Goal: Find contact information: Find contact information

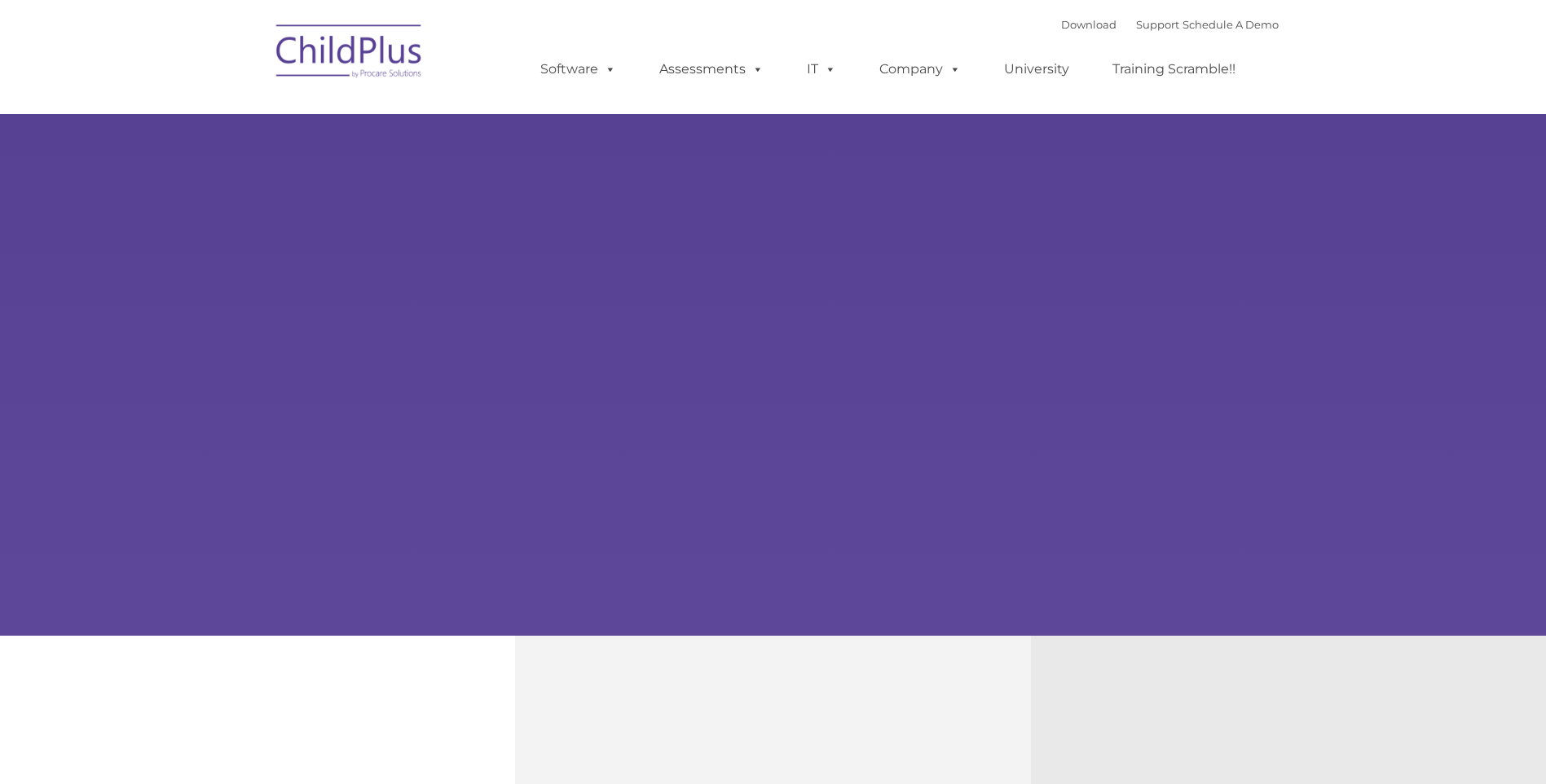
type input ""
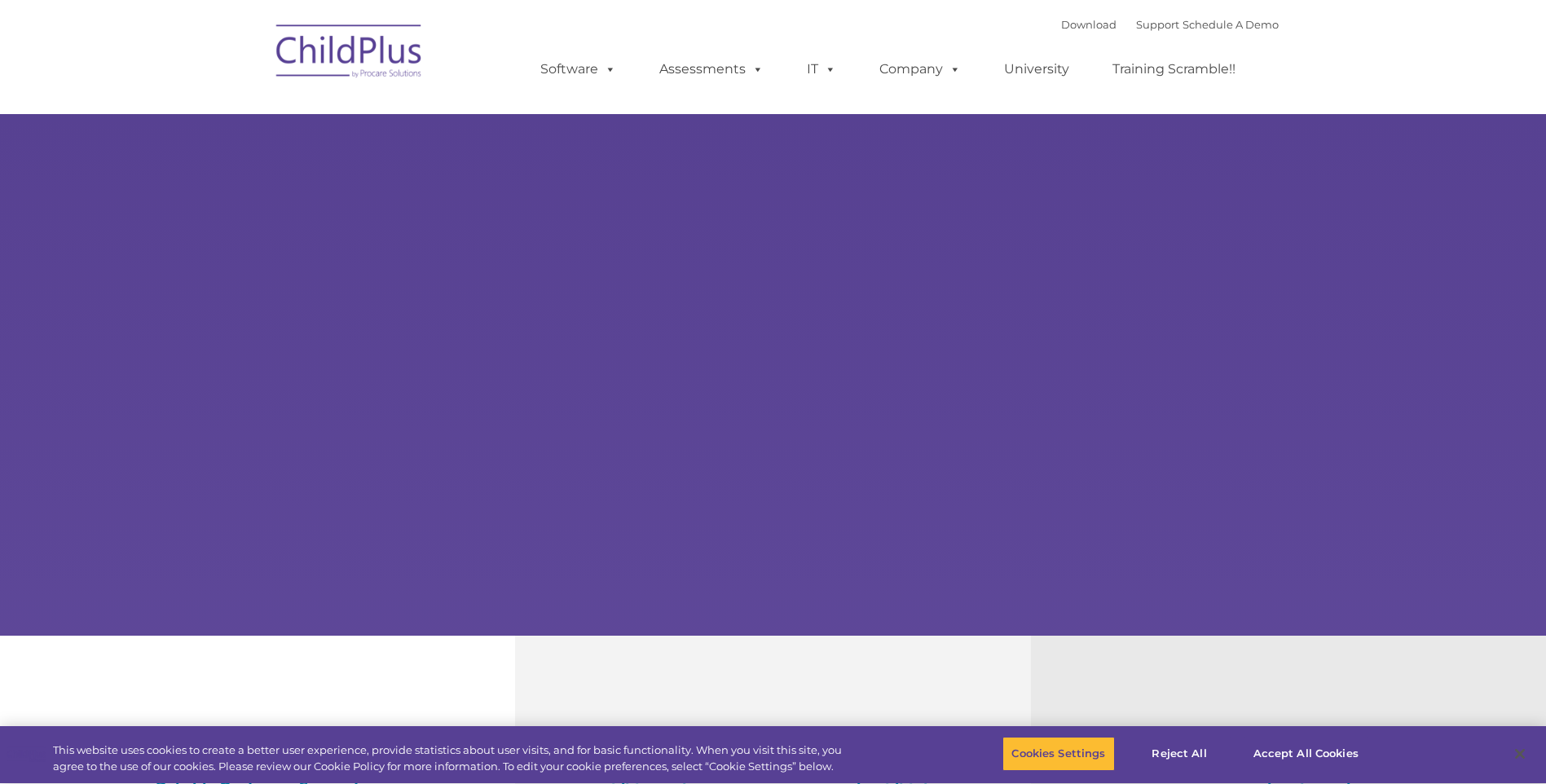
select select "MEDIUM"
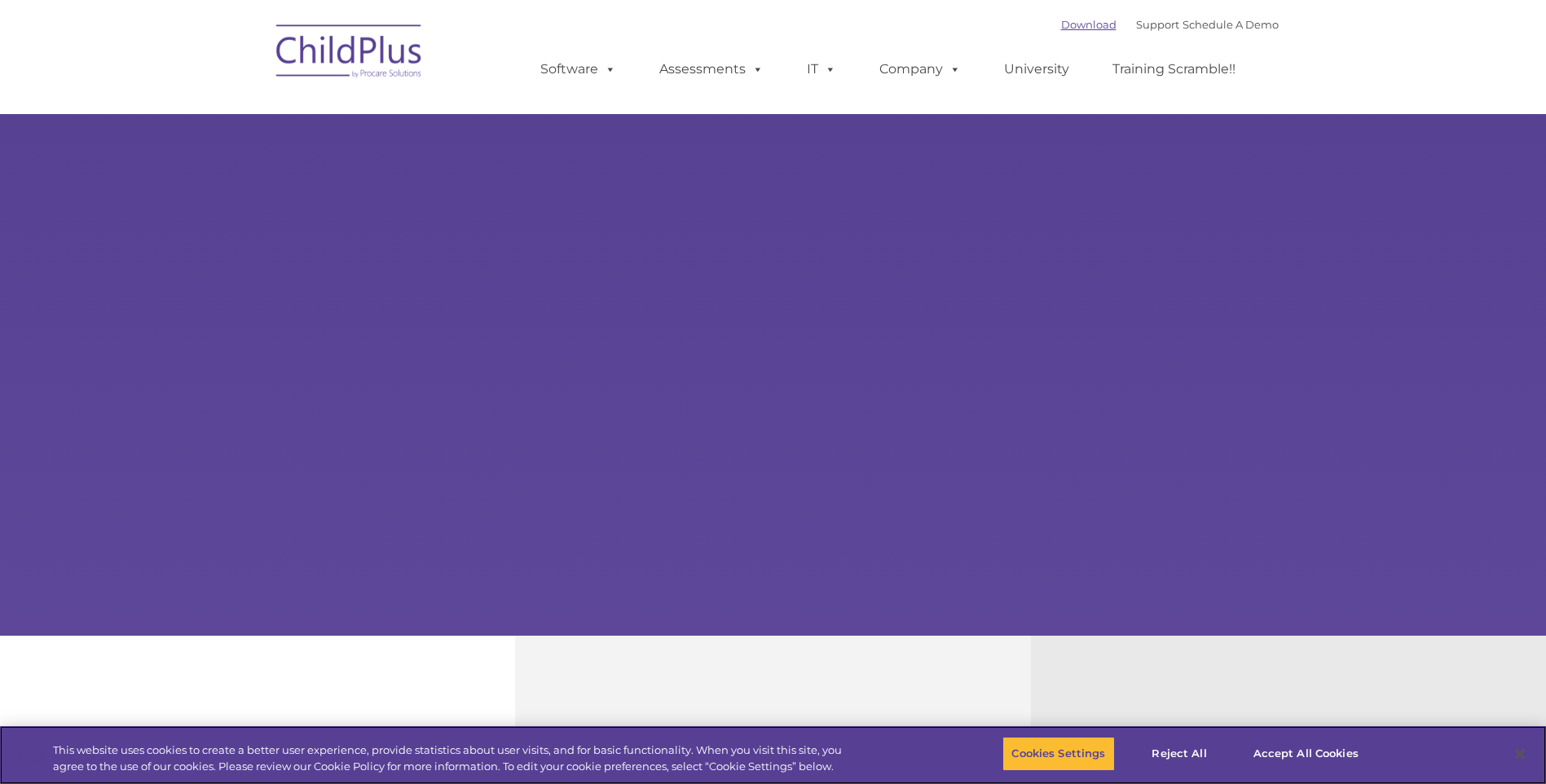
click at [1068, 25] on link "Download" at bounding box center [1089, 24] width 56 height 13
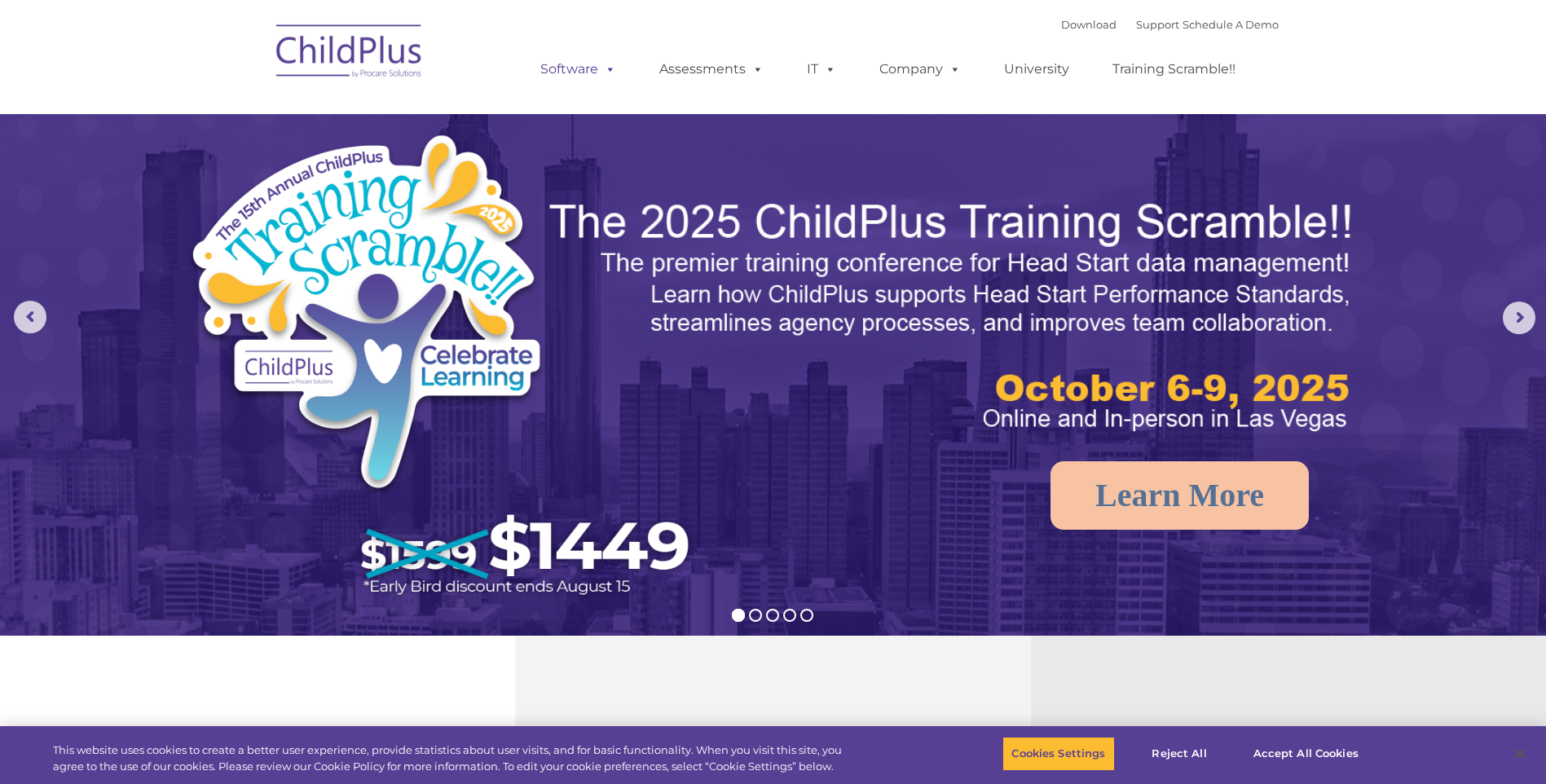
click at [587, 63] on link "Software" at bounding box center [578, 69] width 109 height 32
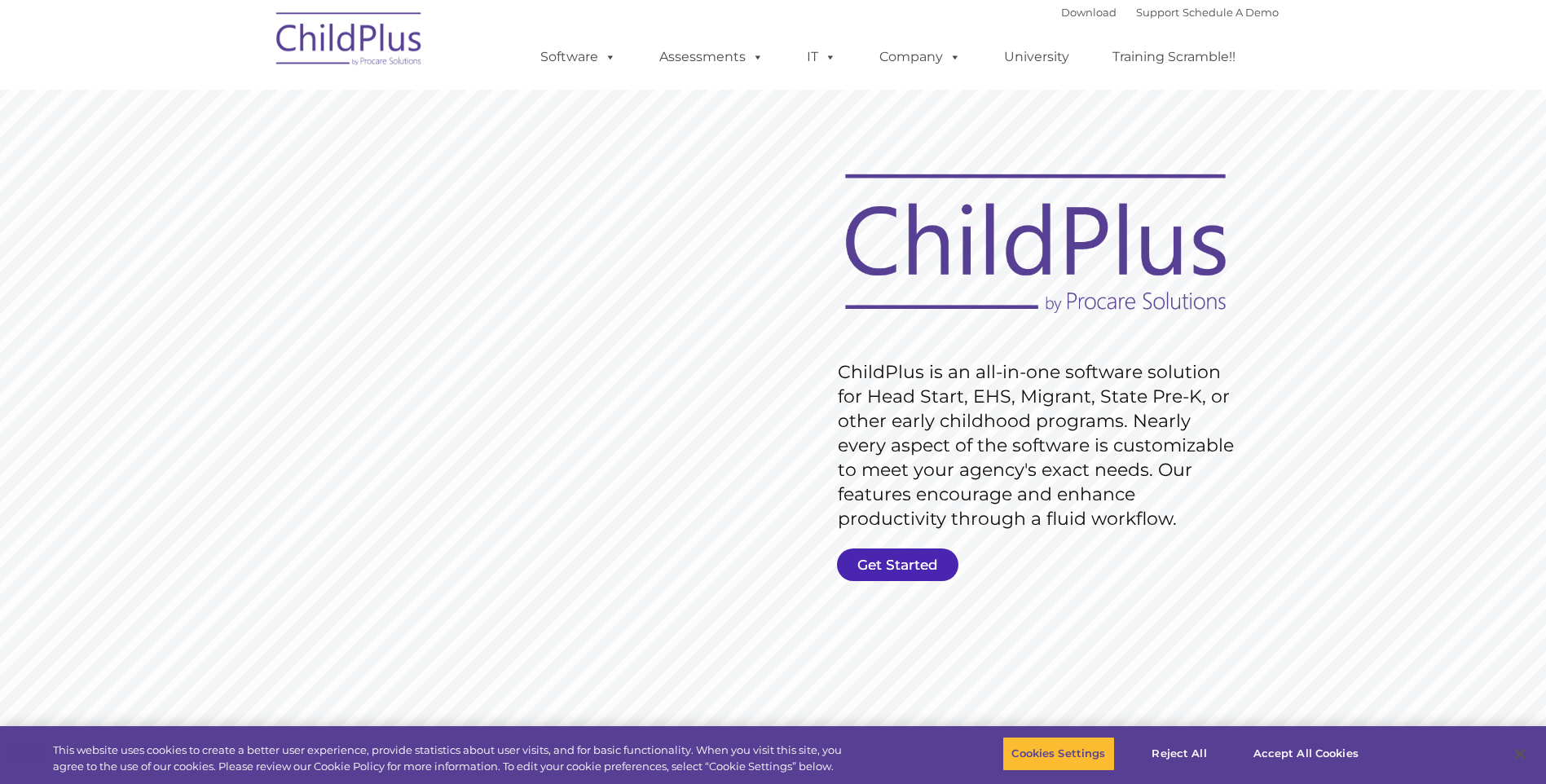
click at [916, 554] on link "Get Started" at bounding box center [898, 565] width 121 height 32
